Goal: Information Seeking & Learning: Learn about a topic

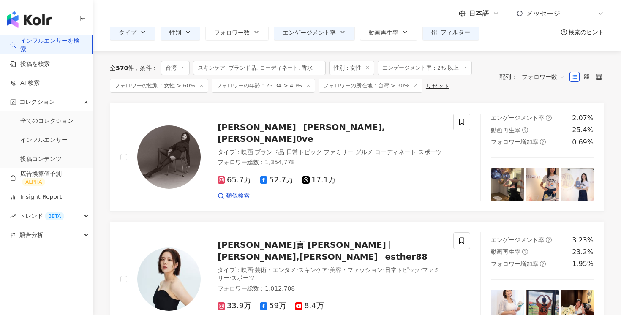
click at [62, 40] on link "インフルエンサーを検索" at bounding box center [47, 45] width 75 height 16
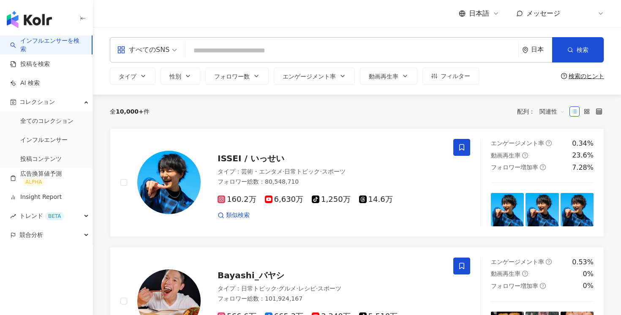
click at [141, 42] on input "search" at bounding box center [147, 45] width 60 height 14
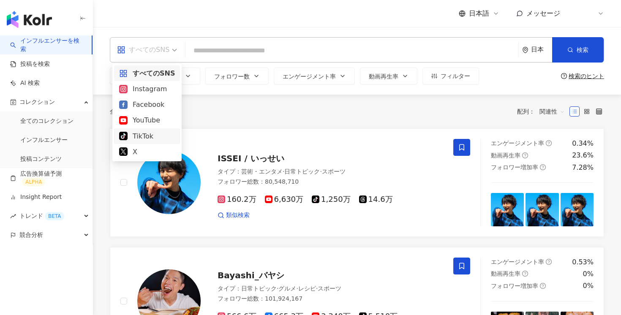
click at [145, 141] on div "TikTok" at bounding box center [147, 136] width 56 height 11
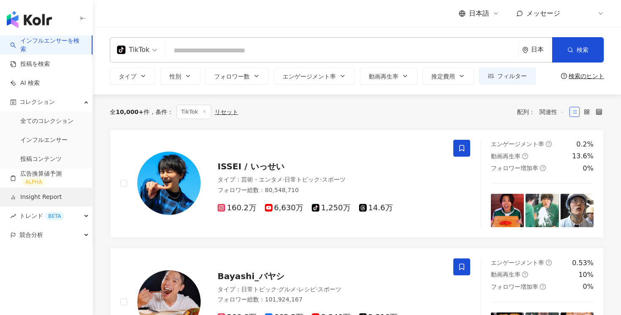
click at [52, 193] on link "Insight Report" at bounding box center [36, 197] width 52 height 8
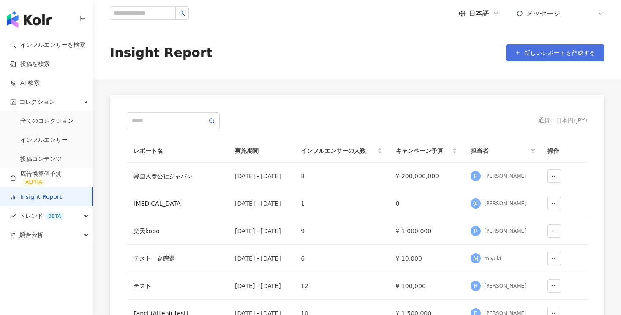
click at [526, 51] on span "新しいレポートを作成する" at bounding box center [559, 52] width 71 height 7
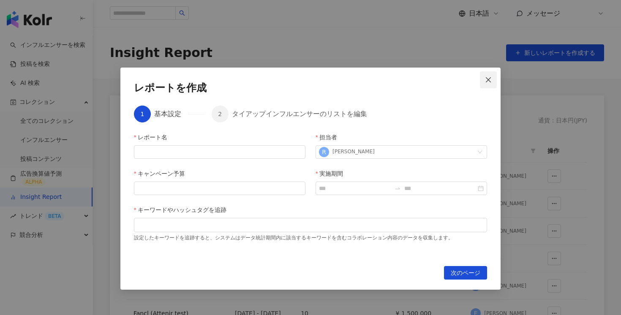
click at [487, 84] on button "Close" at bounding box center [488, 79] width 17 height 17
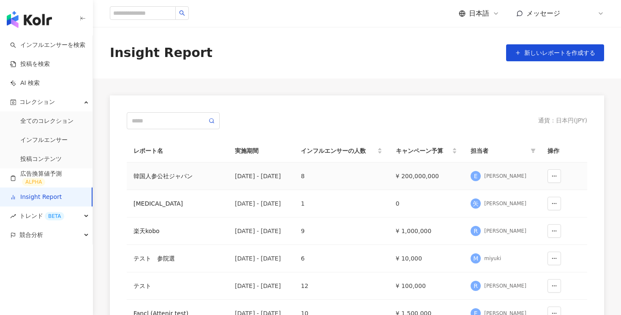
click at [171, 176] on div "韓国人参公社ジャパン" at bounding box center [177, 175] width 88 height 9
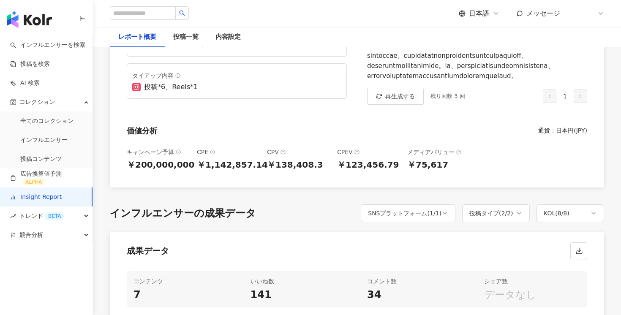
scroll to position [186, 0]
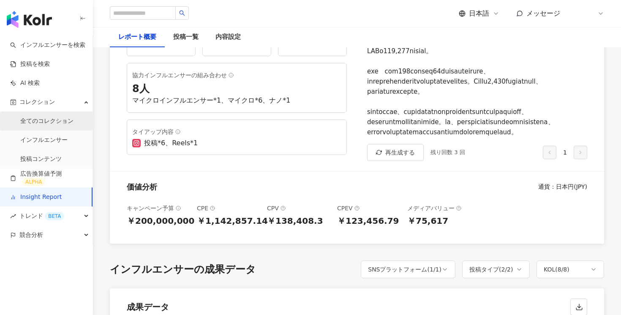
click at [66, 124] on link "全てのコレクション" at bounding box center [46, 121] width 53 height 8
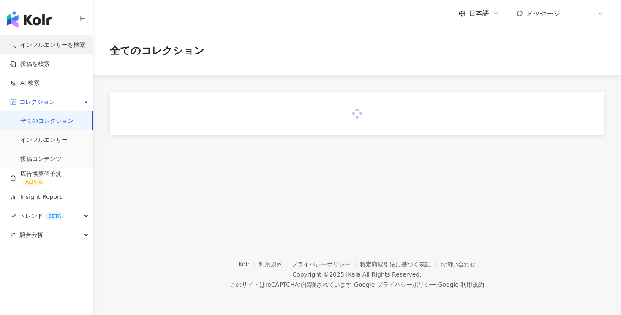
click at [64, 46] on link "インフルエンサーを検索" at bounding box center [47, 45] width 75 height 8
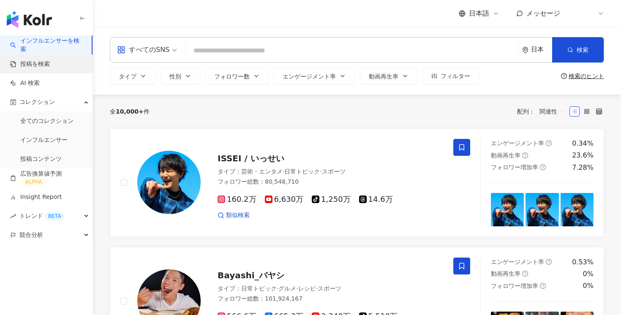
click at [50, 68] on link "投稿を検索" at bounding box center [30, 64] width 40 height 8
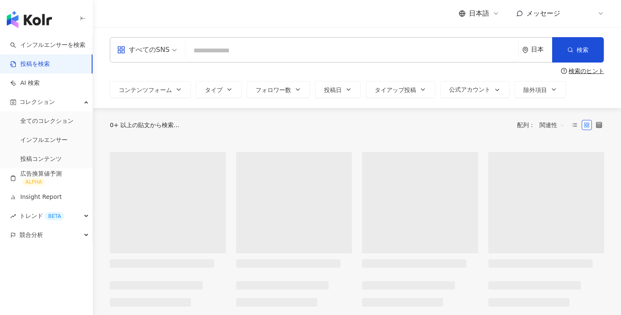
click at [156, 58] on span at bounding box center [147, 50] width 60 height 24
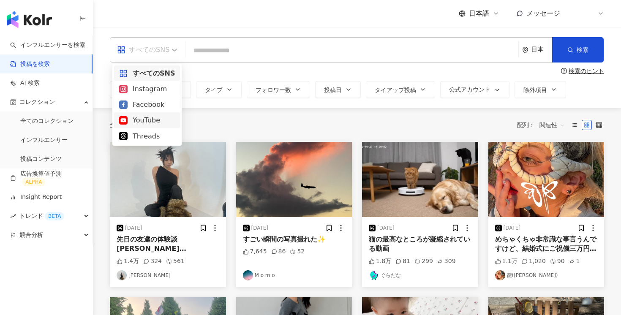
click at [254, 128] on div "全 1,000+ 件 配列： 関連性" at bounding box center [357, 125] width 494 height 14
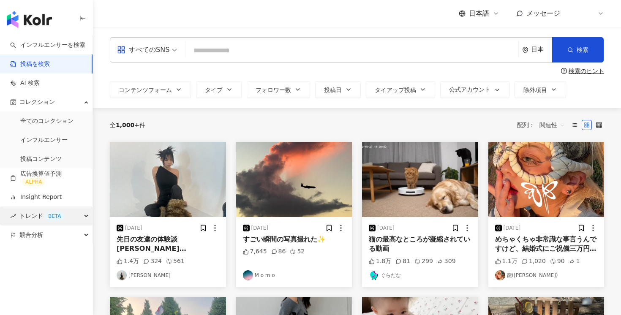
click at [55, 217] on div "BETA" at bounding box center [54, 216] width 19 height 8
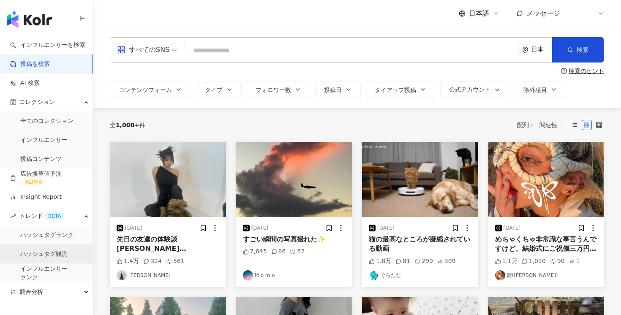
click at [50, 258] on link "ハッシュタグ観測" at bounding box center [43, 254] width 47 height 8
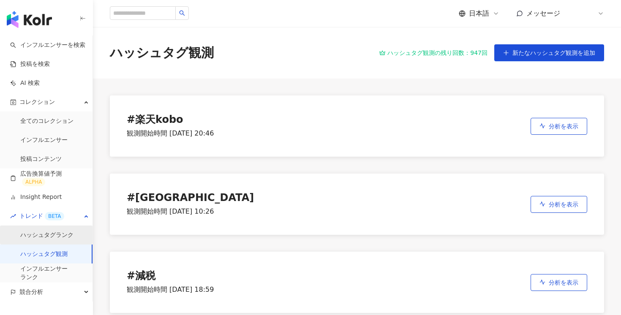
click at [55, 237] on link "ハッシュタグランク" at bounding box center [46, 235] width 53 height 8
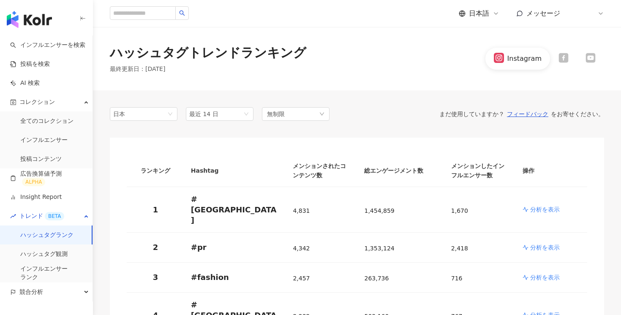
click at [570, 55] on div at bounding box center [563, 58] width 27 height 11
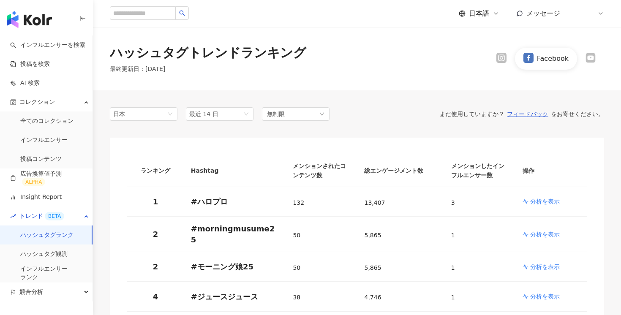
click at [589, 60] on icon at bounding box center [590, 57] width 8 height 5
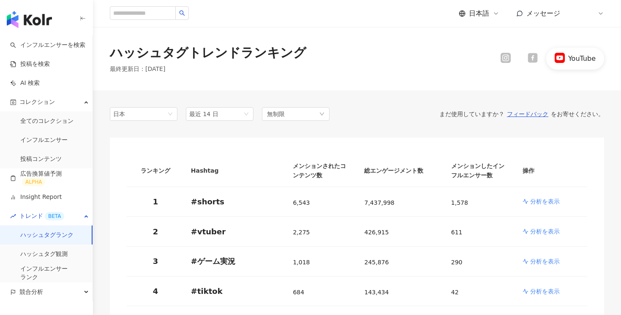
click at [509, 59] on icon at bounding box center [506, 58] width 8 height 8
